Goal: Information Seeking & Learning: Learn about a topic

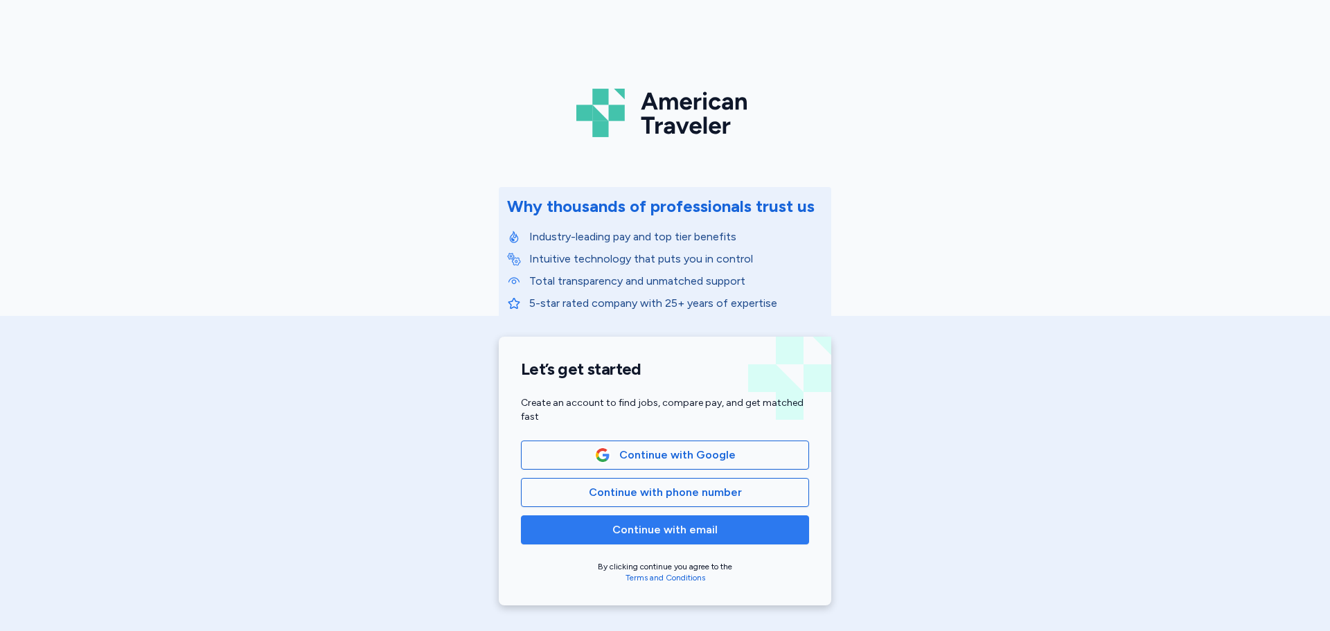
click at [671, 532] on span "Continue with email" at bounding box center [664, 530] width 105 height 17
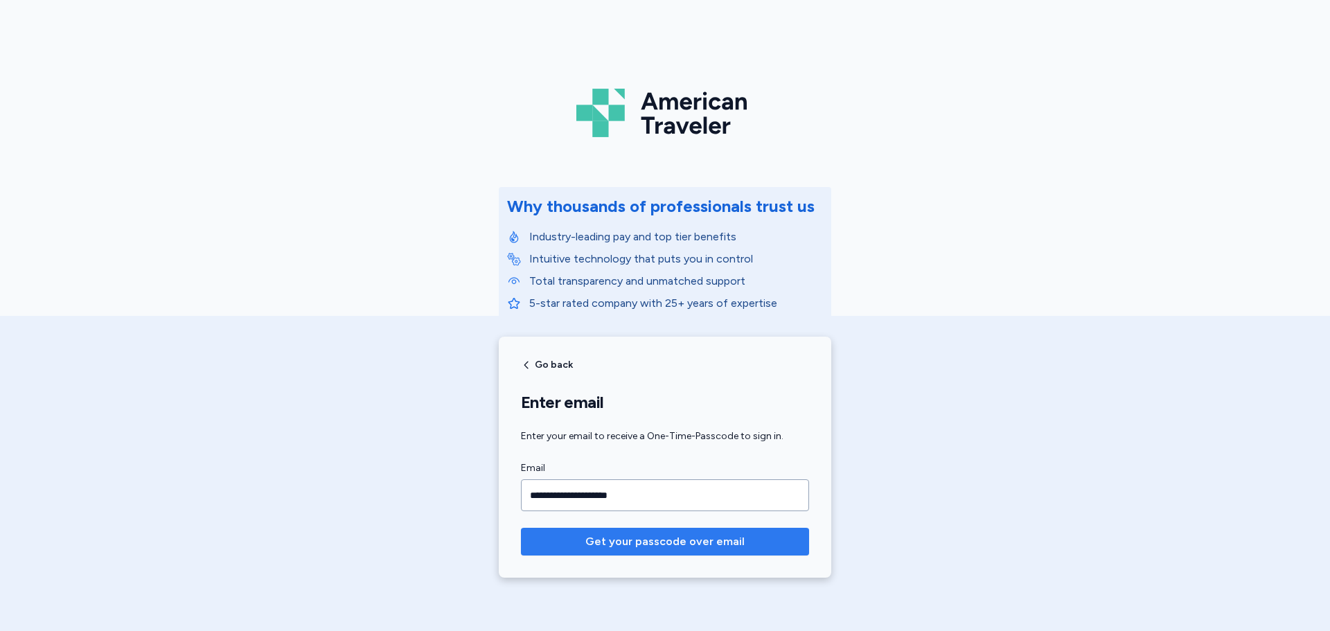
type input "**********"
click at [521, 528] on button "Get your passcode over email" at bounding box center [665, 542] width 288 height 28
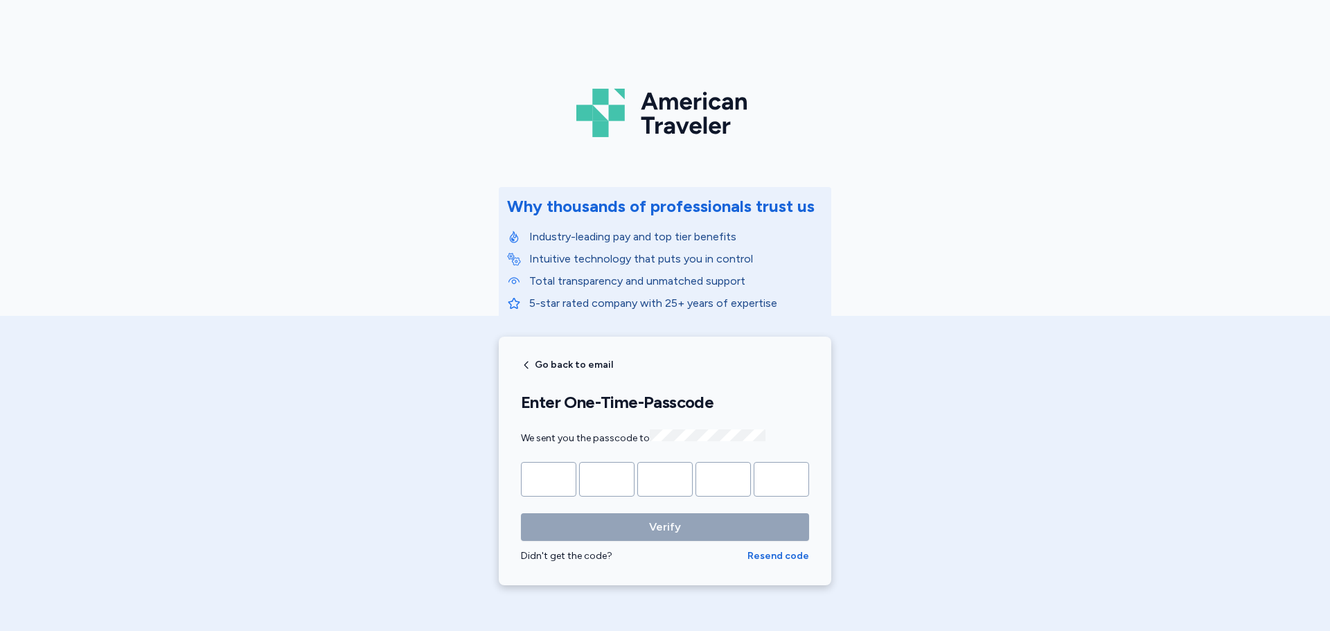
type input "*"
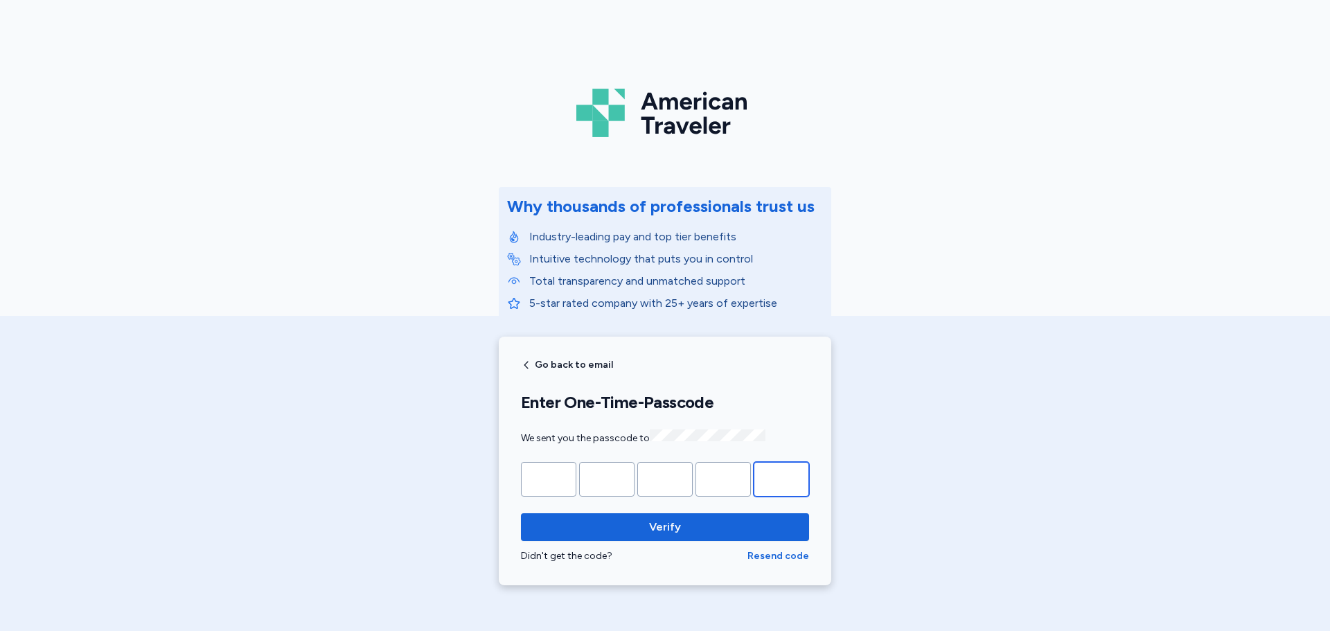
type input "*"
click at [521, 513] on button "Verify" at bounding box center [665, 527] width 288 height 28
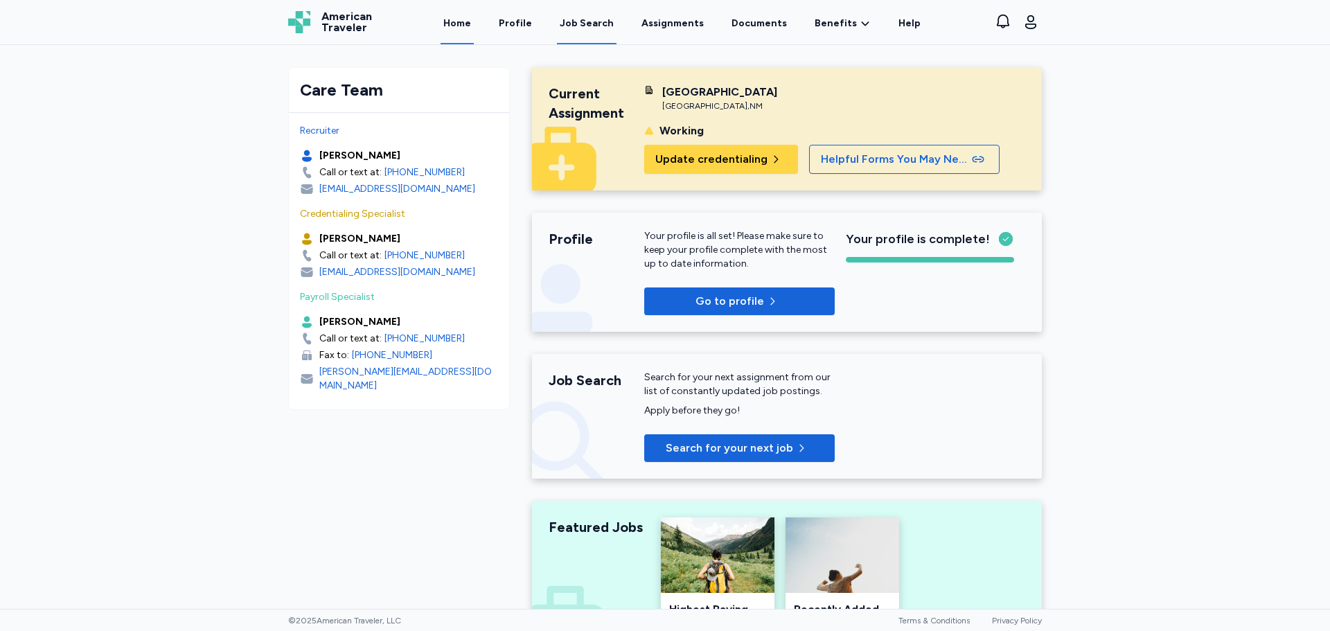
click at [606, 27] on div "Job Search" at bounding box center [587, 24] width 54 height 14
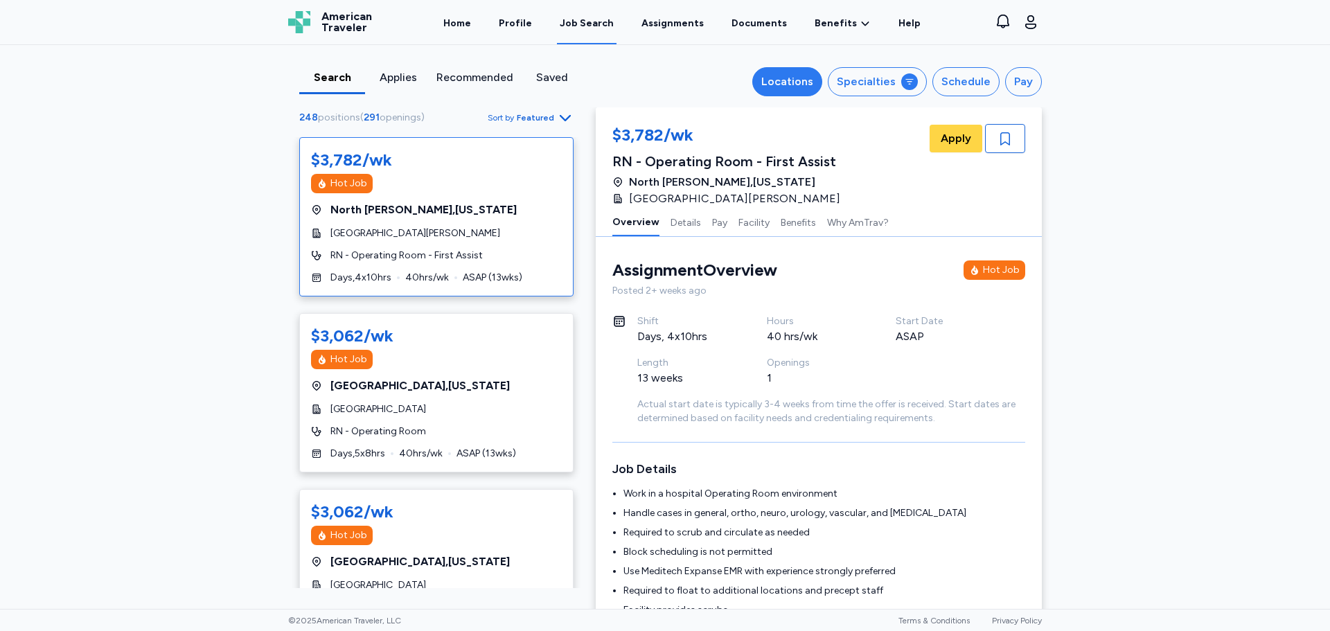
click at [803, 87] on div "Locations" at bounding box center [787, 81] width 52 height 17
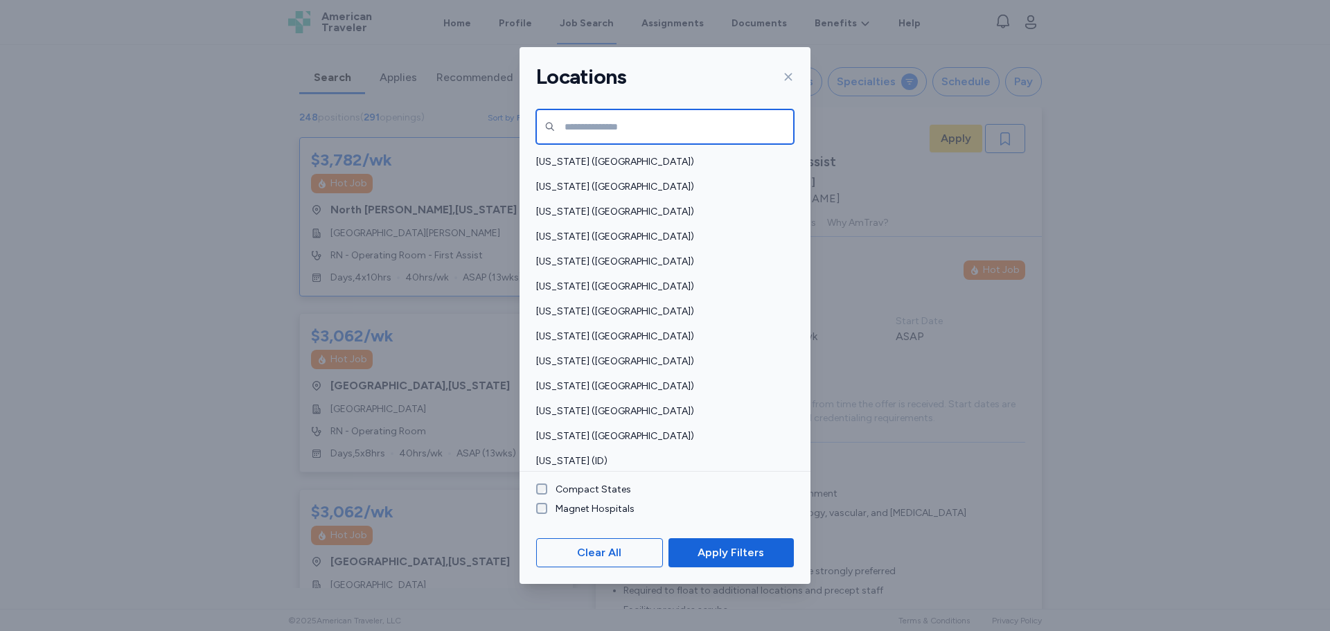
click at [682, 133] on input "text" at bounding box center [665, 126] width 258 height 35
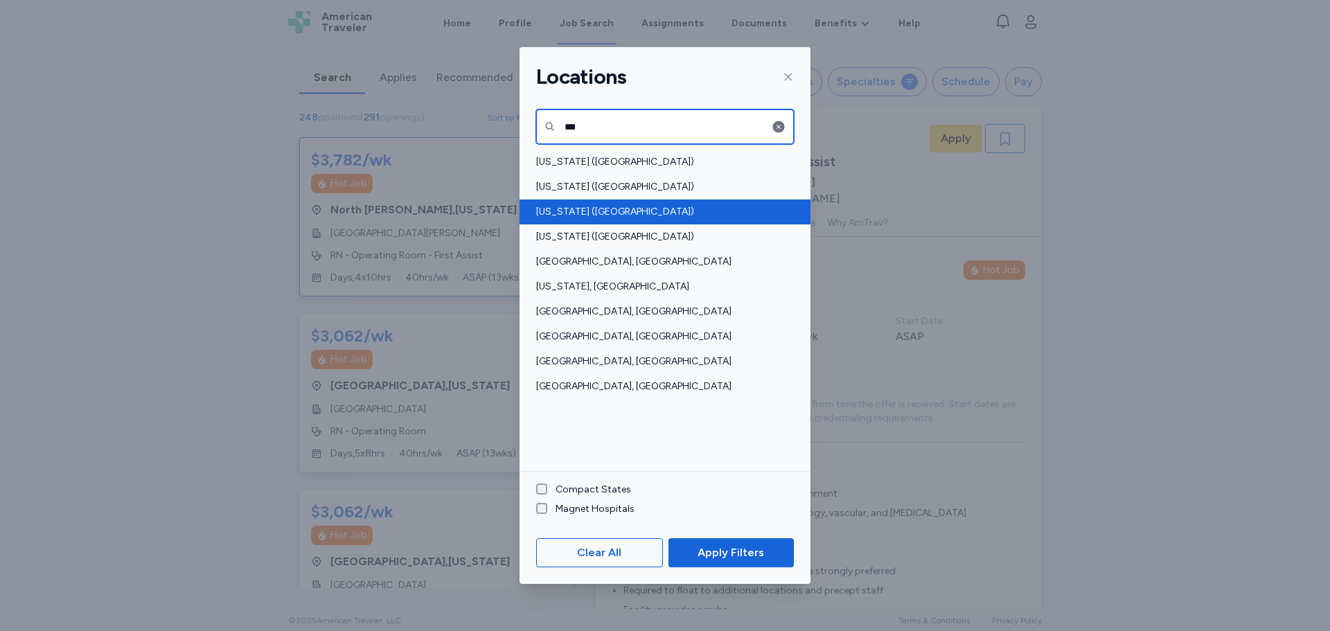
type input "***"
click at [610, 213] on span "[US_STATE] ([GEOGRAPHIC_DATA])" at bounding box center [660, 212] width 249 height 14
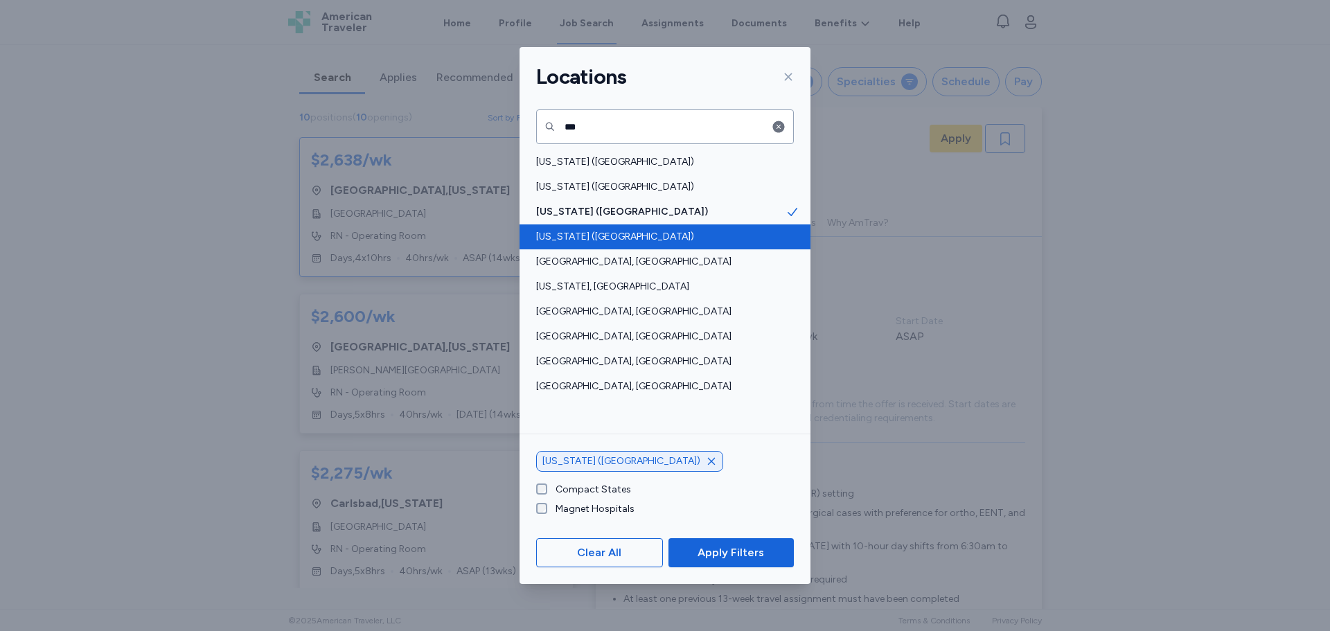
scroll to position [1, 0]
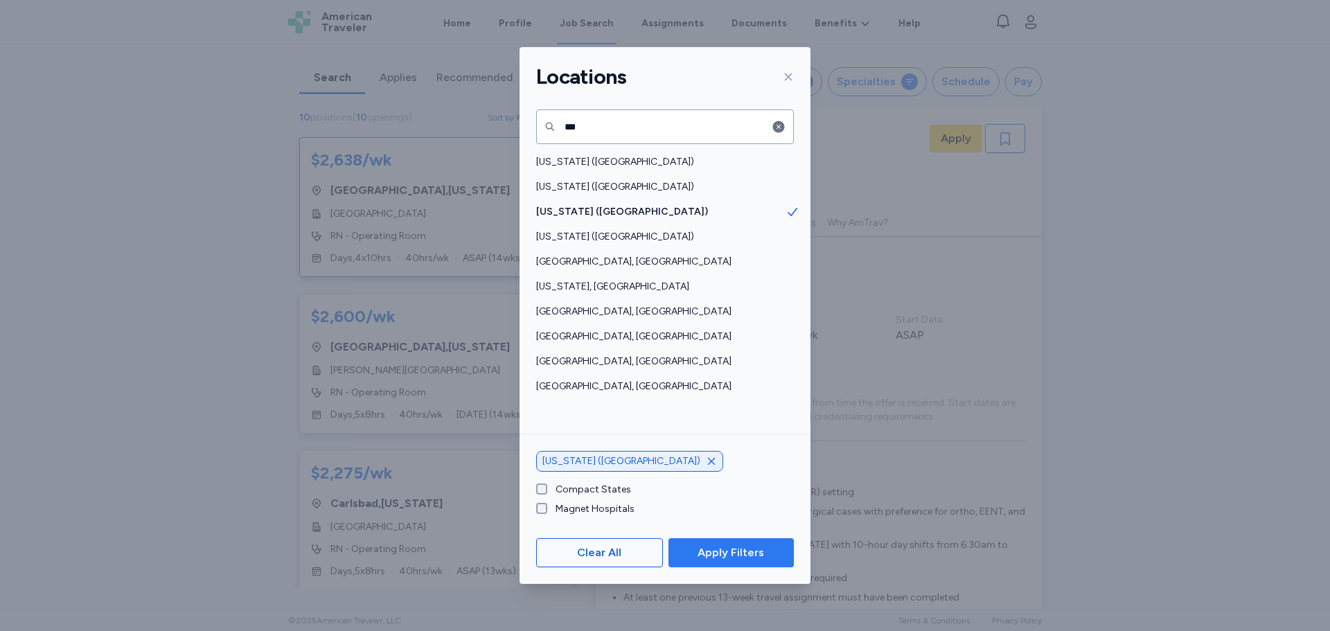
click at [714, 550] on span "Apply Filters" at bounding box center [731, 553] width 67 height 17
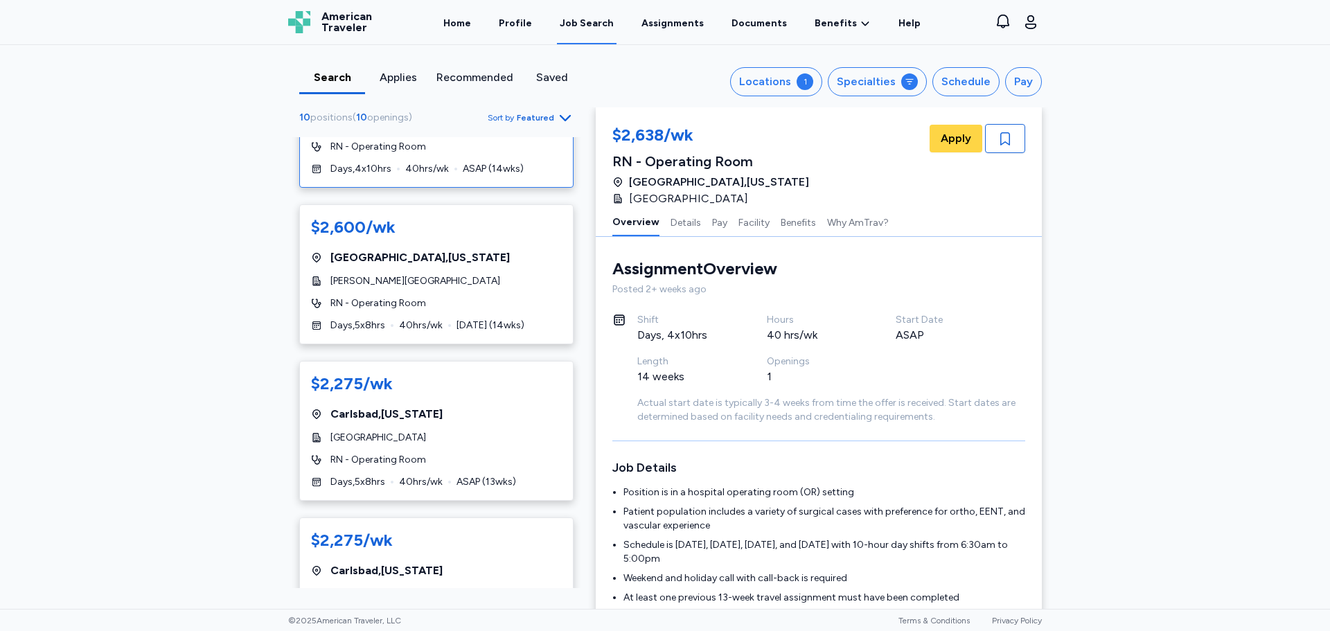
scroll to position [0, 0]
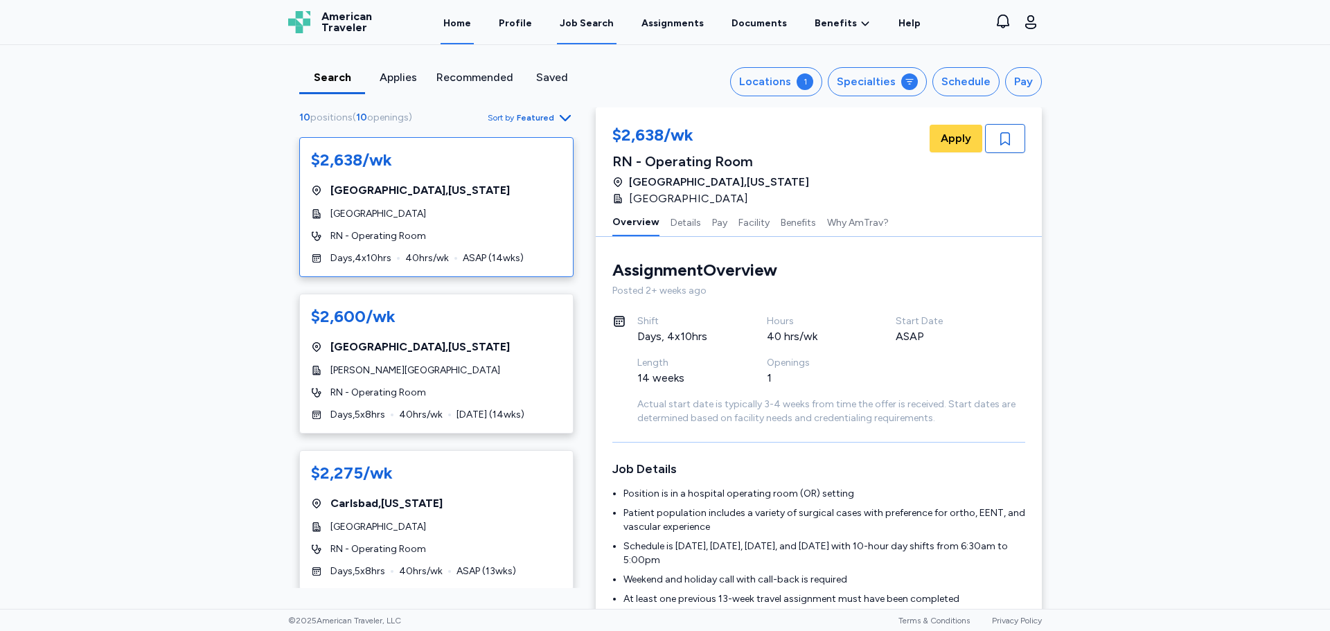
click at [474, 31] on link "Home" at bounding box center [457, 22] width 33 height 43
